Goal: Answer question/provide support

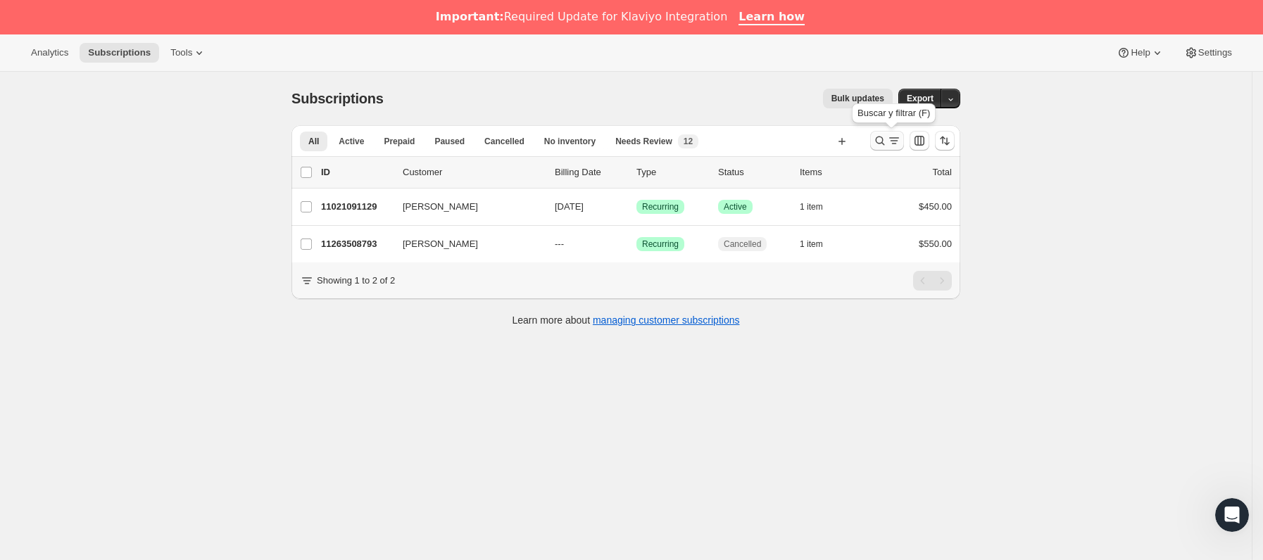
click at [876, 141] on button "Buscar y filtrar resultados" at bounding box center [887, 141] width 34 height 20
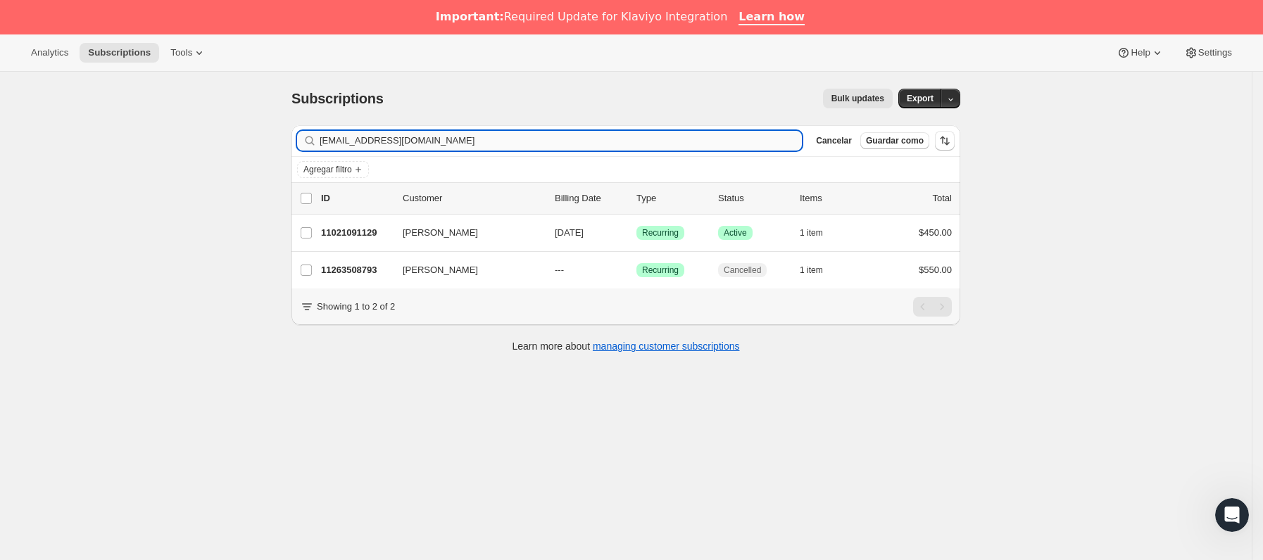
drag, startPoint x: 492, startPoint y: 141, endPoint x: 353, endPoint y: 139, distance: 139.4
click at [203, 118] on div "Subscriptions. Esta página está lista Subscriptions Bulk updates Más acciones B…" at bounding box center [626, 352] width 1252 height 560
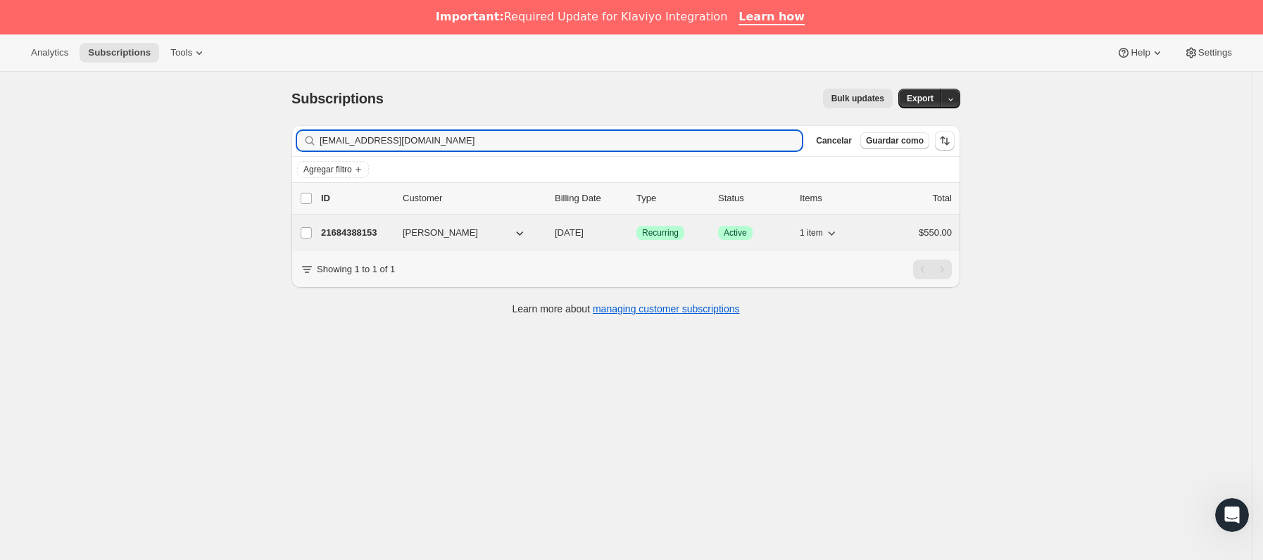
type input "[EMAIL_ADDRESS][DOMAIN_NAME]"
click at [374, 242] on div "21684388153 [PERSON_NAME] [DATE] Logrado Recurring Logrado Active 1 item $550.00" at bounding box center [636, 233] width 631 height 20
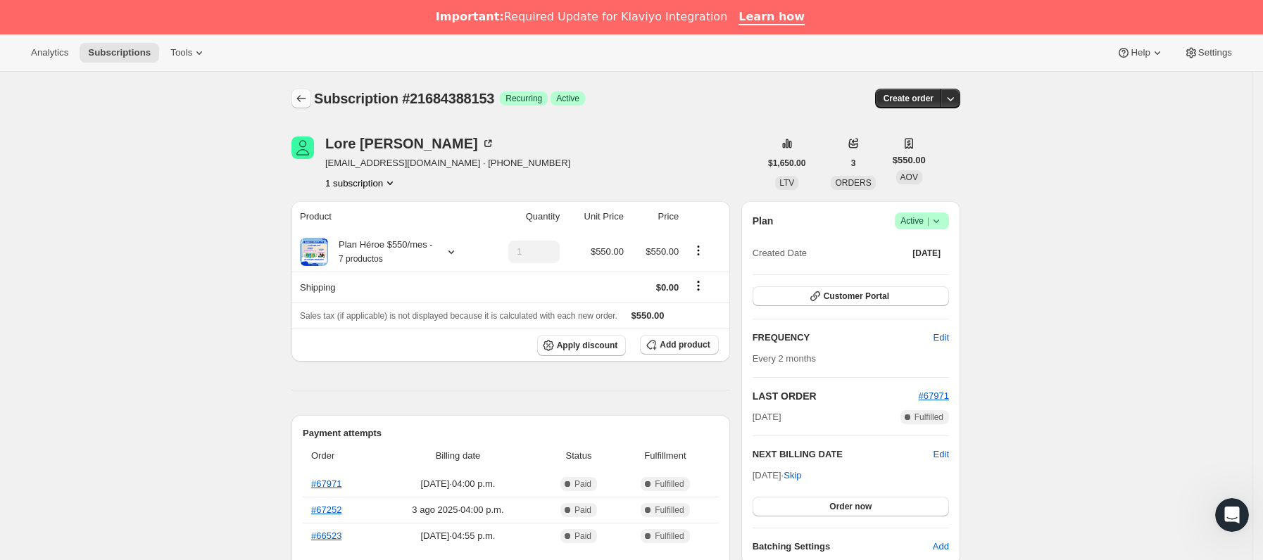
click at [308, 94] on icon "Subscriptions" at bounding box center [301, 99] width 14 height 14
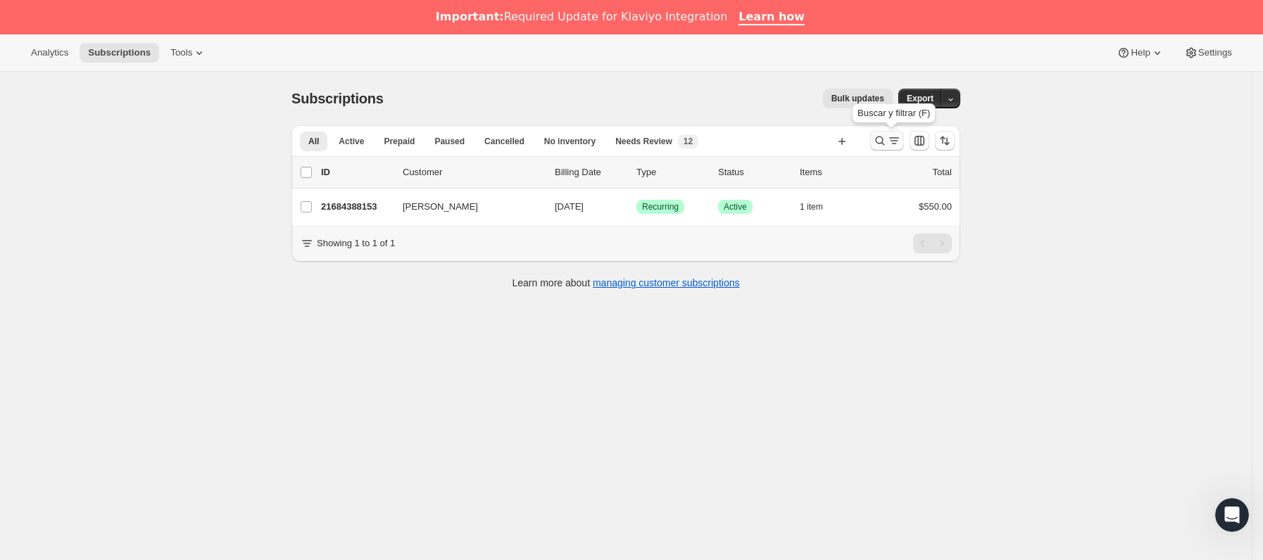
click at [887, 135] on icon "Buscar y filtrar resultados" at bounding box center [880, 141] width 14 height 14
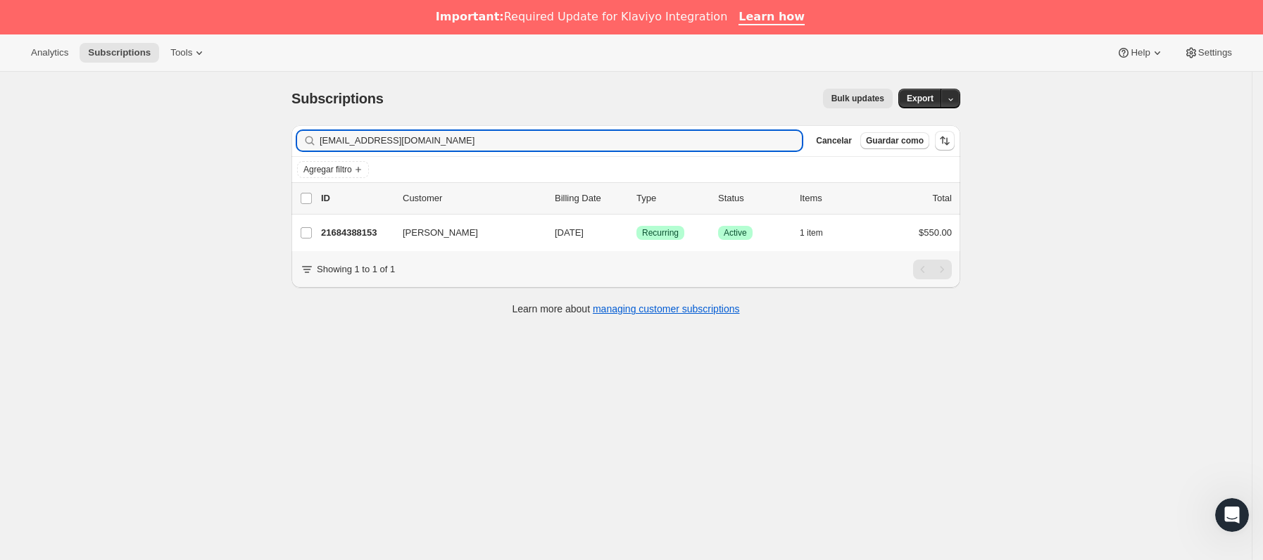
drag, startPoint x: 553, startPoint y: 149, endPoint x: 211, endPoint y: 151, distance: 342.1
click at [205, 151] on div "Subscriptions. Esta página está lista Subscriptions Bulk updates Más acciones B…" at bounding box center [626, 352] width 1252 height 560
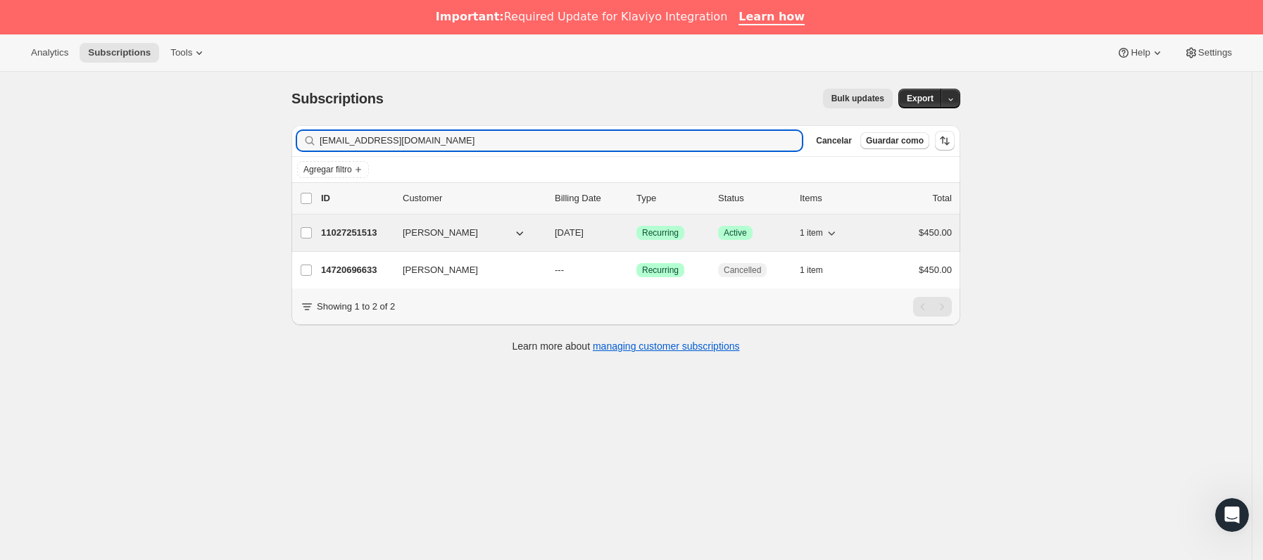
type input "[EMAIL_ADDRESS][DOMAIN_NAME]"
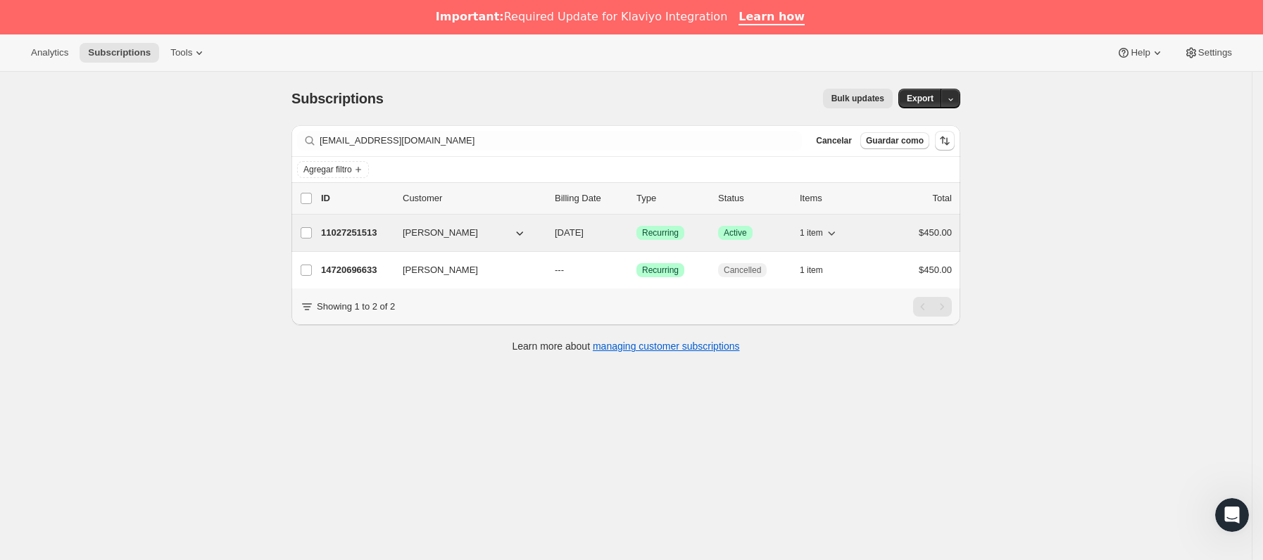
click at [397, 232] on div "11027251513 [PERSON_NAME] [DATE] Logrado Recurring Logrado Active 1 item $450.00" at bounding box center [636, 233] width 631 height 20
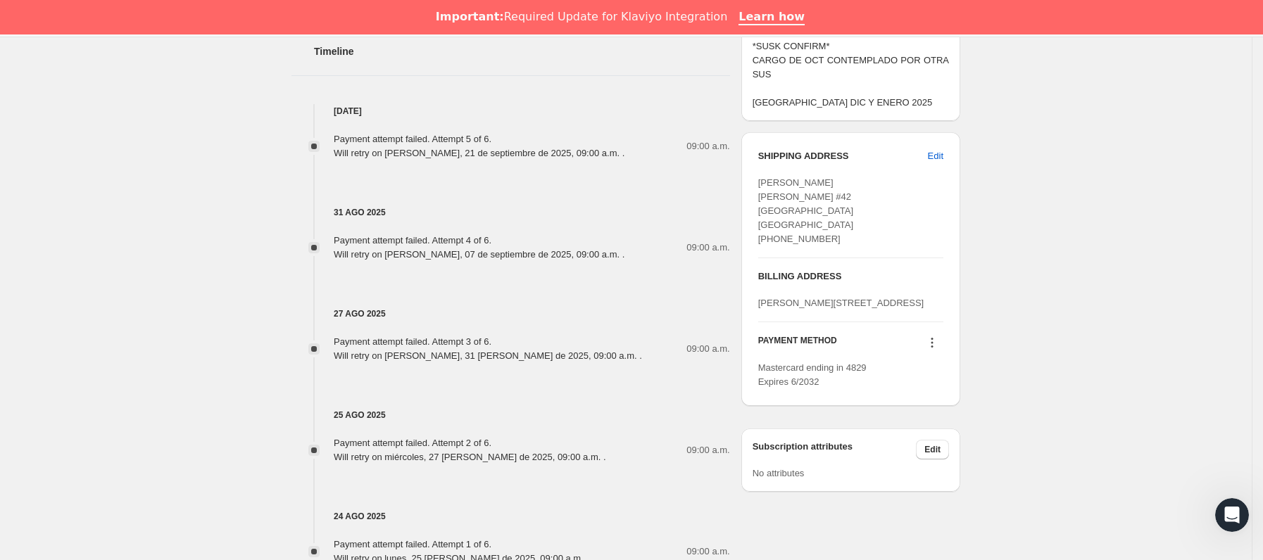
scroll to position [739, 0]
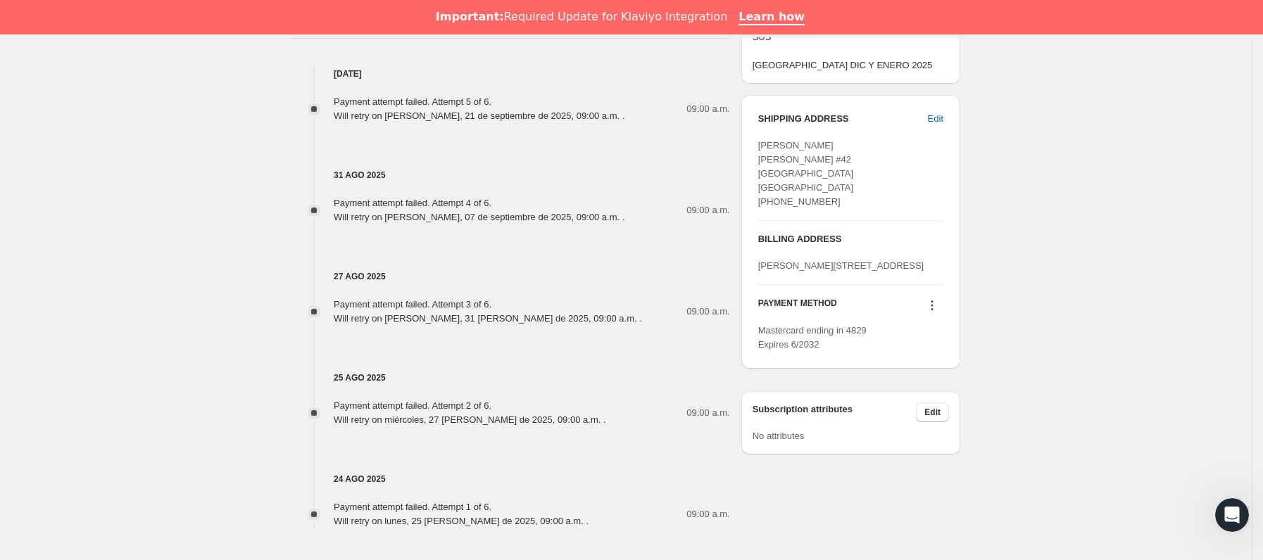
click at [938, 313] on icon at bounding box center [932, 305] width 14 height 14
click at [935, 338] on button "Send link to update card" at bounding box center [936, 348] width 107 height 23
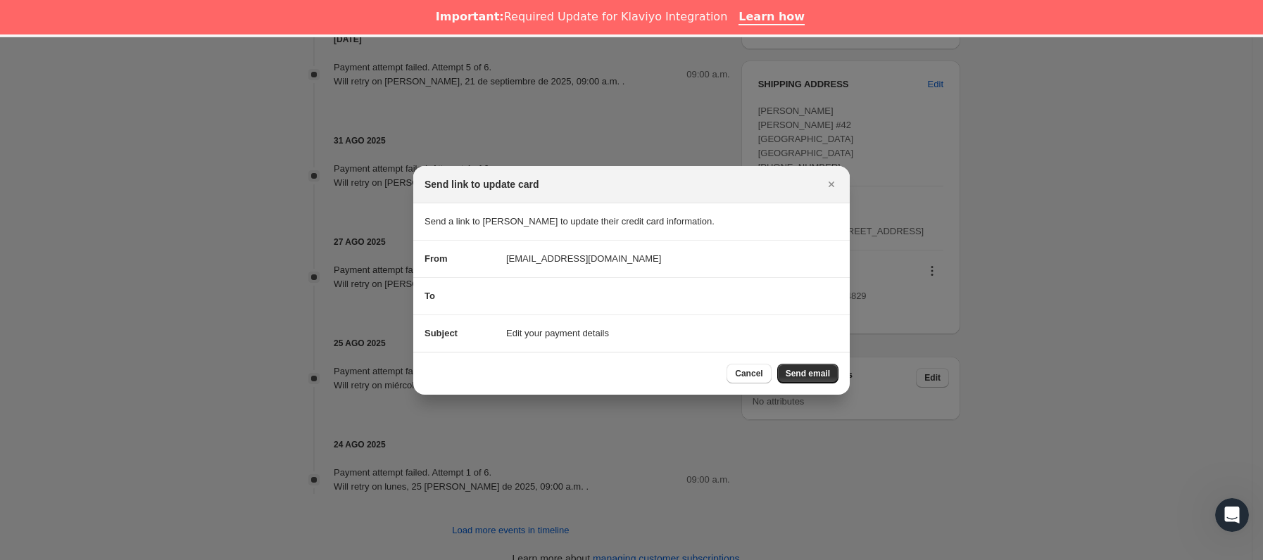
drag, startPoint x: 826, startPoint y: 365, endPoint x: 788, endPoint y: 306, distance: 70.1
click at [824, 365] on button "Send email" at bounding box center [807, 374] width 61 height 20
